Goal: Transaction & Acquisition: Purchase product/service

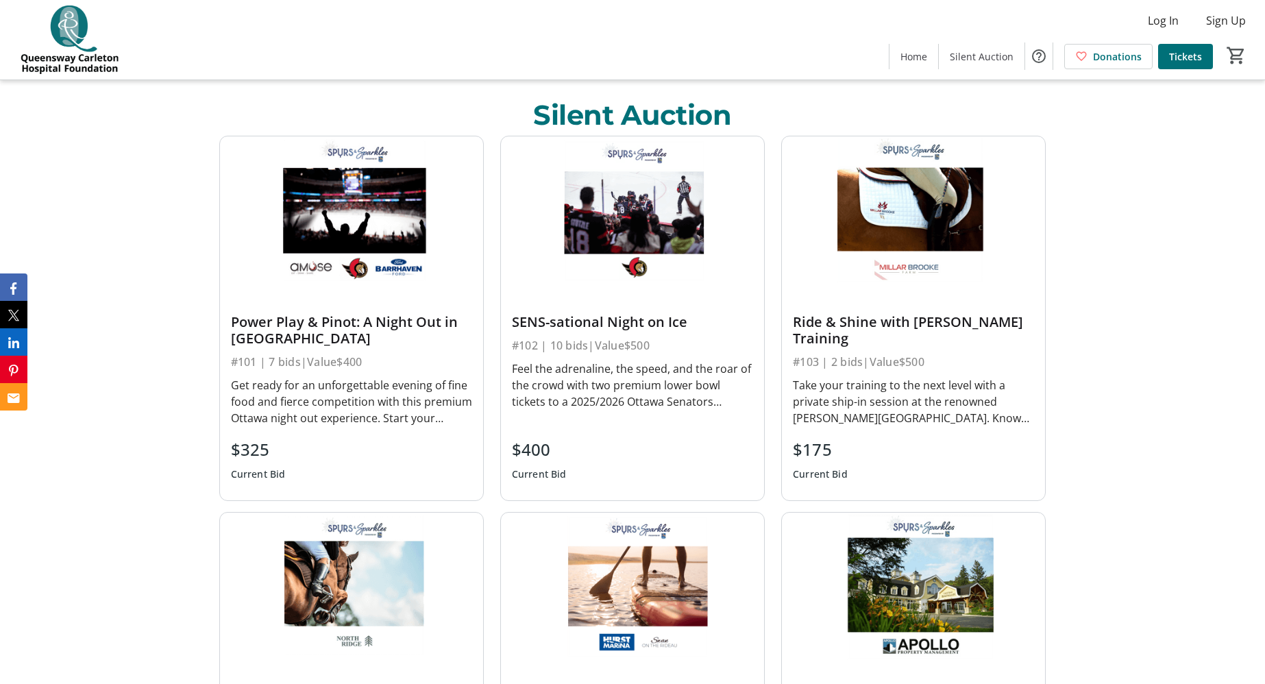
scroll to position [606, 0]
click at [551, 381] on div "Feel the adrenaline, the speed, and the roar of the crowd with two premium lowe…" at bounding box center [632, 384] width 241 height 49
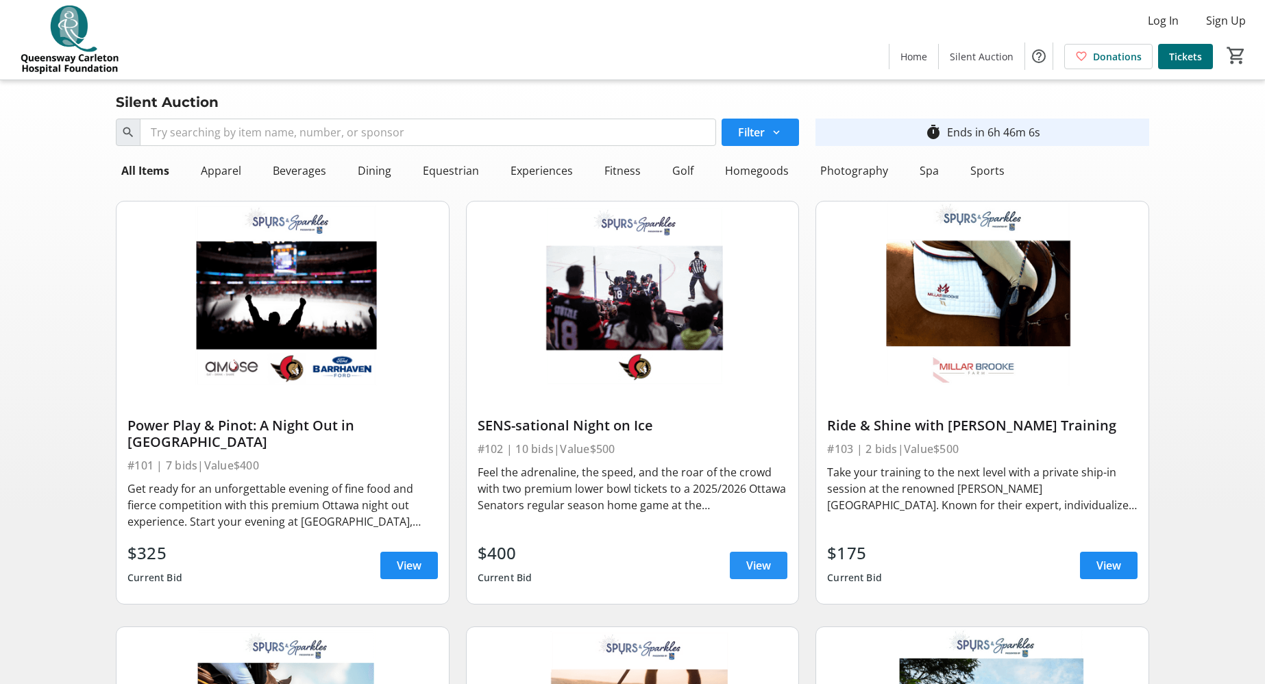
click at [753, 557] on span "View" at bounding box center [758, 565] width 25 height 16
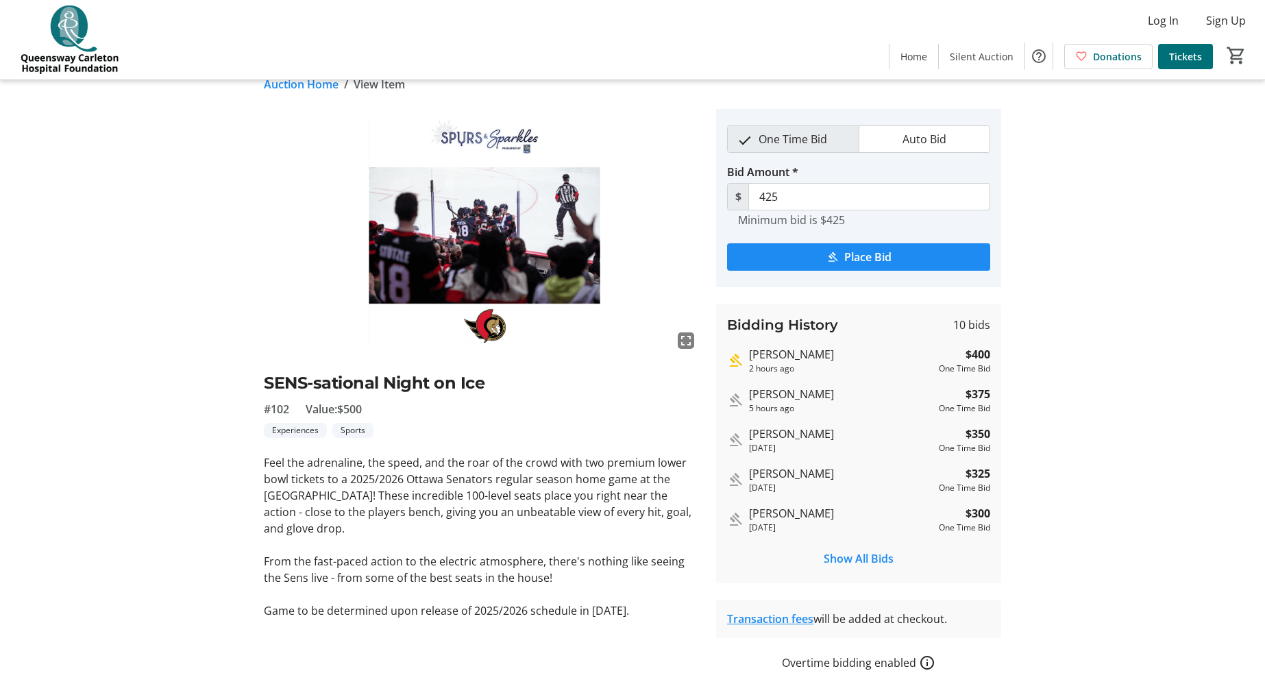
scroll to position [21, 0]
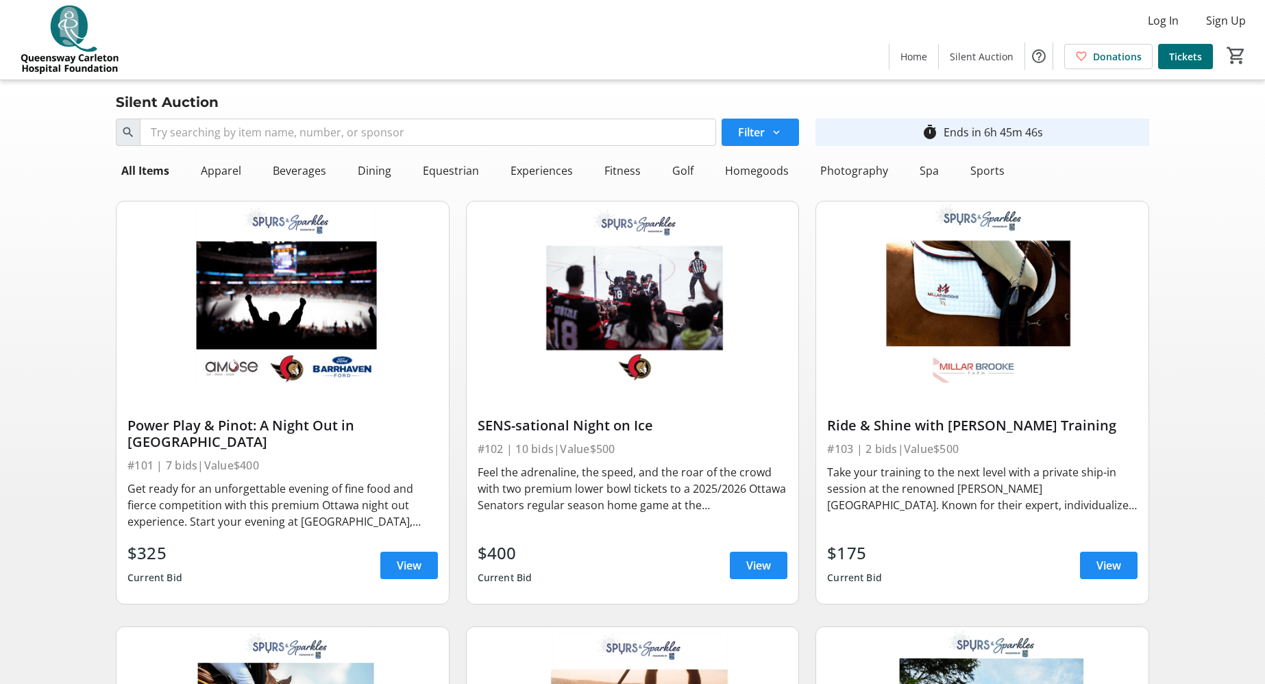
click at [336, 329] on img at bounding box center [282, 294] width 332 height 187
click at [331, 308] on img at bounding box center [282, 294] width 332 height 187
click at [422, 549] on span at bounding box center [409, 565] width 58 height 33
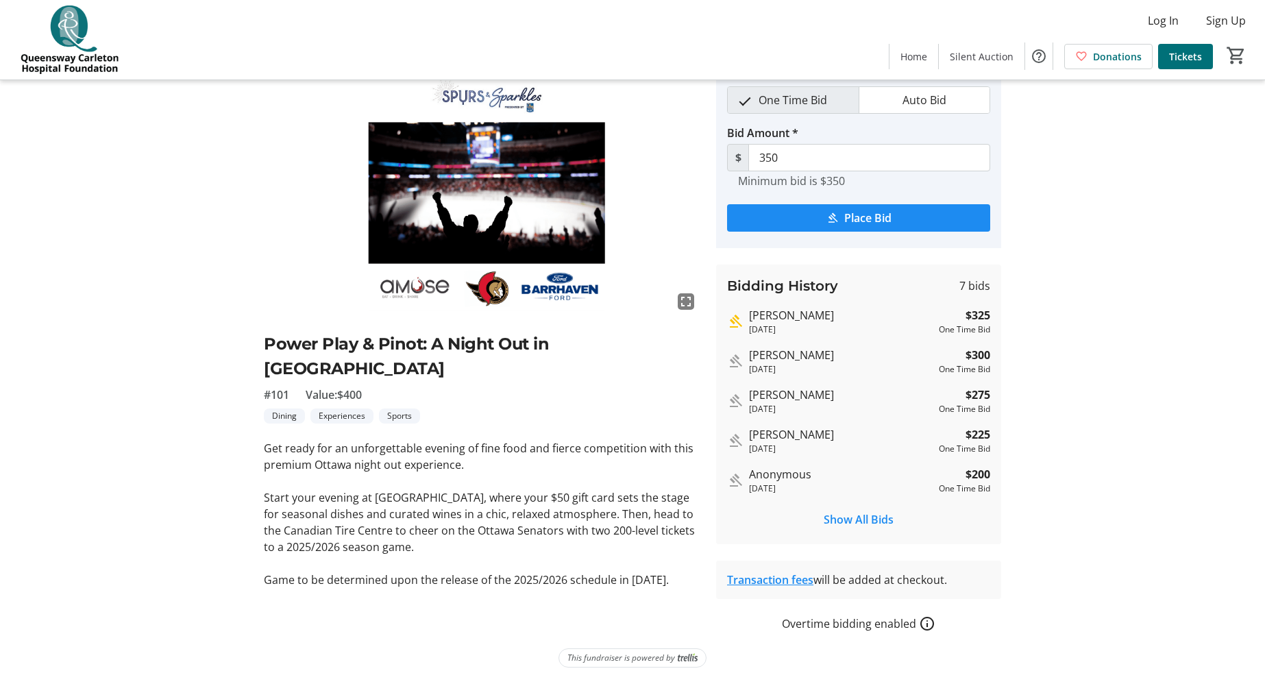
scroll to position [60, 0]
